Goal: Use online tool/utility: Utilize a website feature to perform a specific function

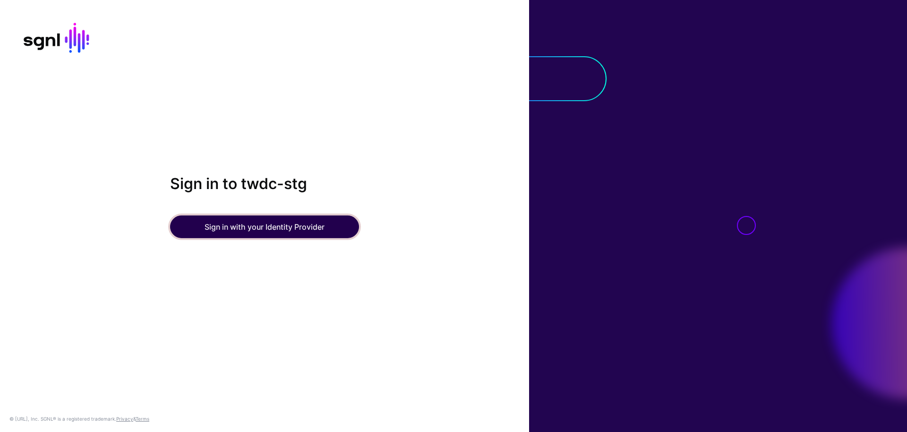
click at [218, 235] on button "Sign in with your Identity Provider" at bounding box center [264, 226] width 189 height 23
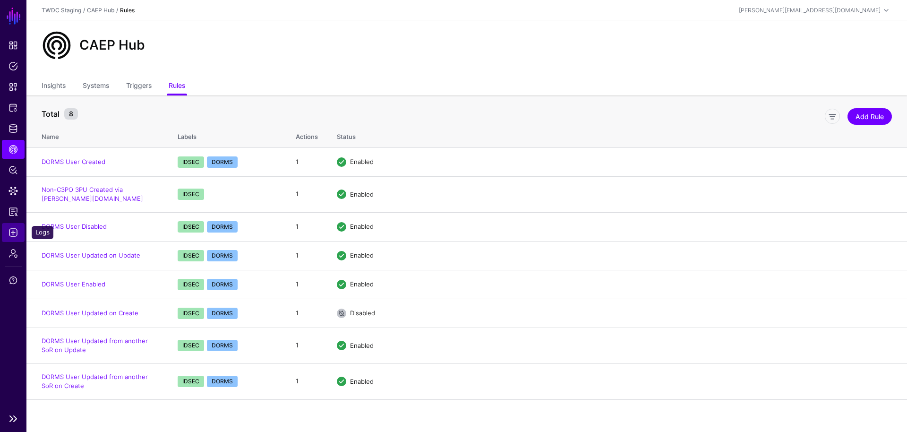
click at [16, 231] on span "Logs" at bounding box center [13, 232] width 9 height 9
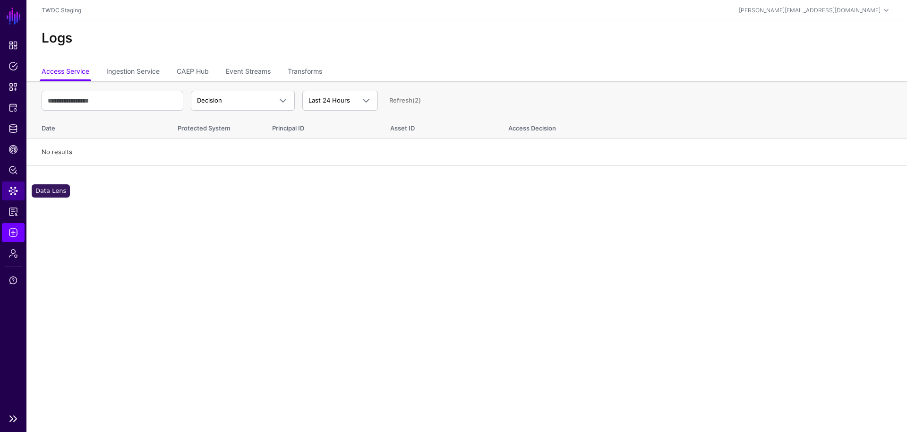
click at [18, 192] on link "Data Lens" at bounding box center [13, 190] width 23 height 19
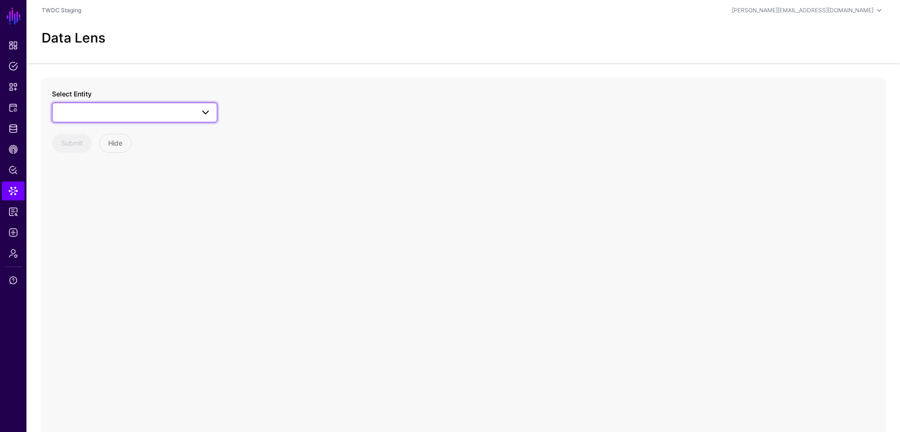
click at [157, 110] on span at bounding box center [134, 112] width 153 height 11
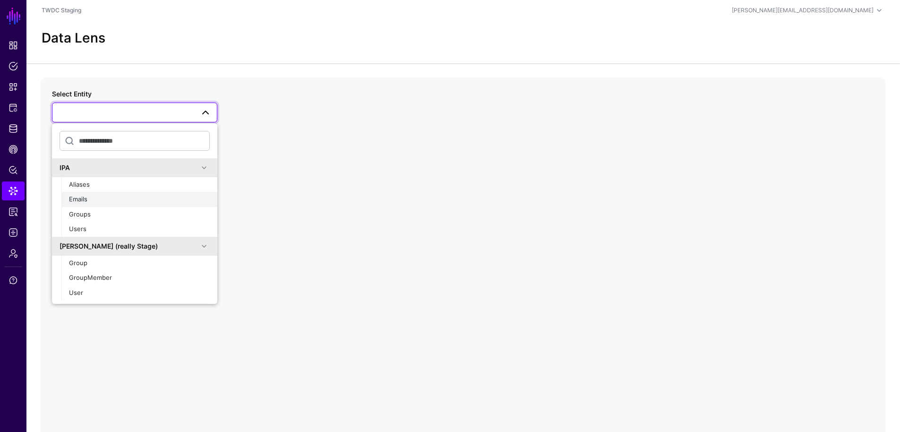
click at [124, 201] on div "Emails" at bounding box center [139, 199] width 141 height 9
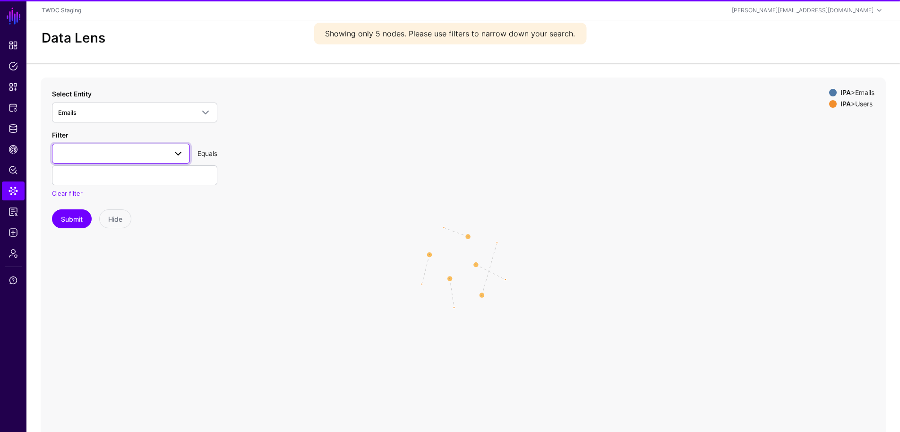
click at [127, 155] on span at bounding box center [121, 153] width 126 height 11
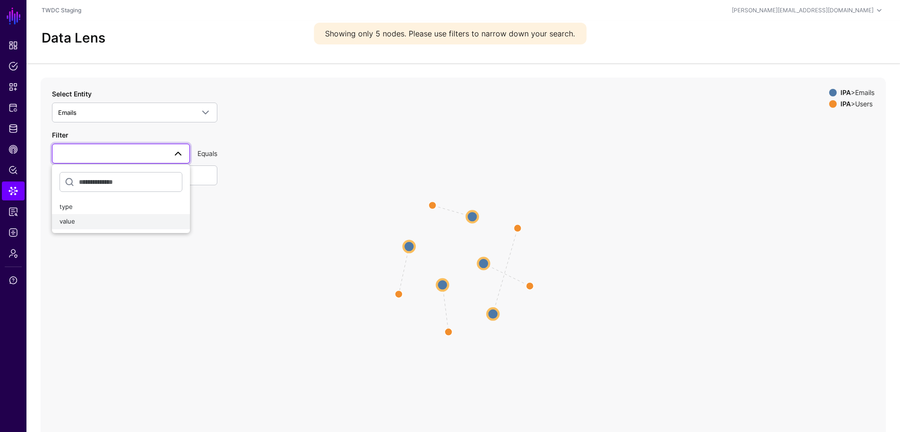
click at [103, 221] on div "value" at bounding box center [121, 221] width 123 height 9
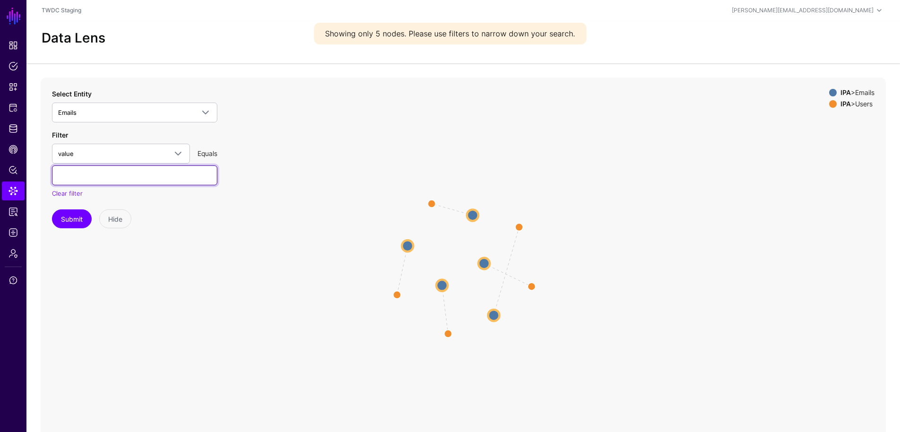
click at [121, 184] on input "text" at bounding box center [134, 175] width 165 height 20
paste input "**********"
type input "**********"
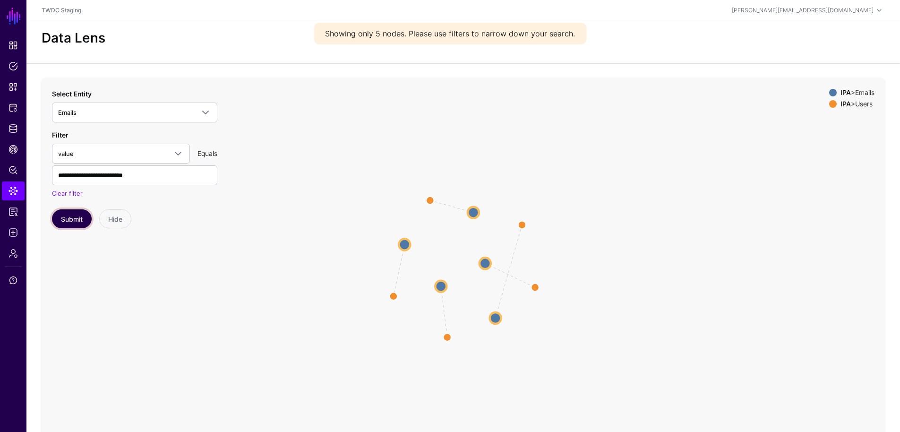
click at [74, 216] on button "Submit" at bounding box center [72, 218] width 40 height 19
